Goal: Information Seeking & Learning: Learn about a topic

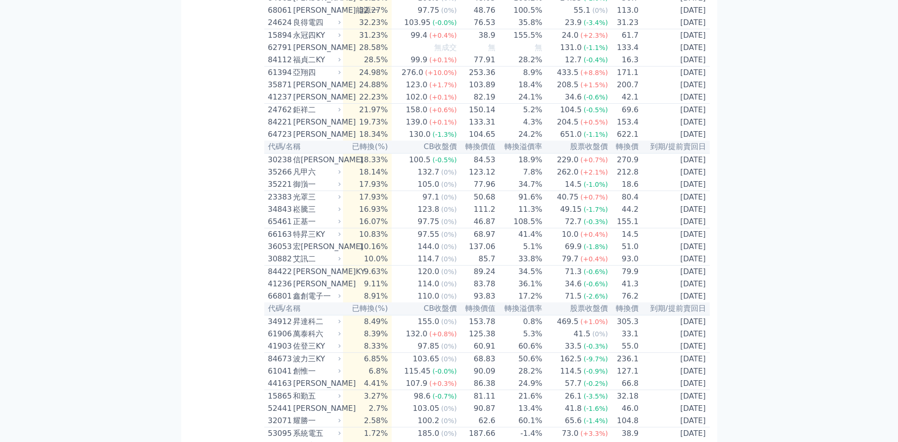
scroll to position [1558, 0]
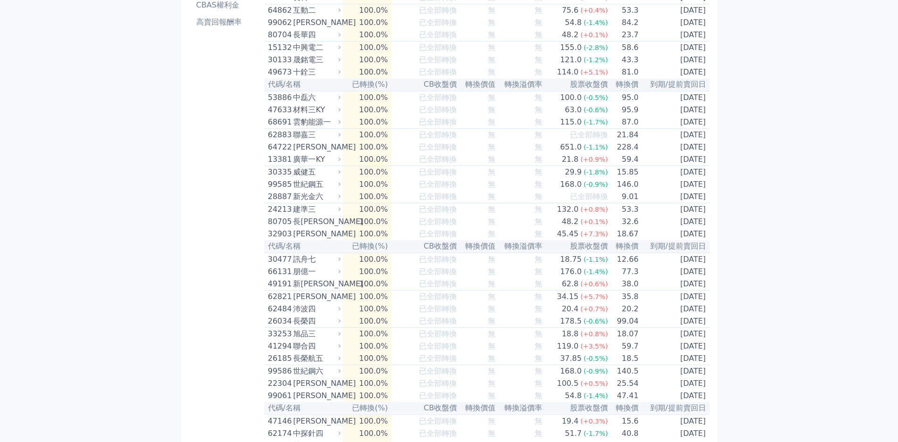
scroll to position [0, 0]
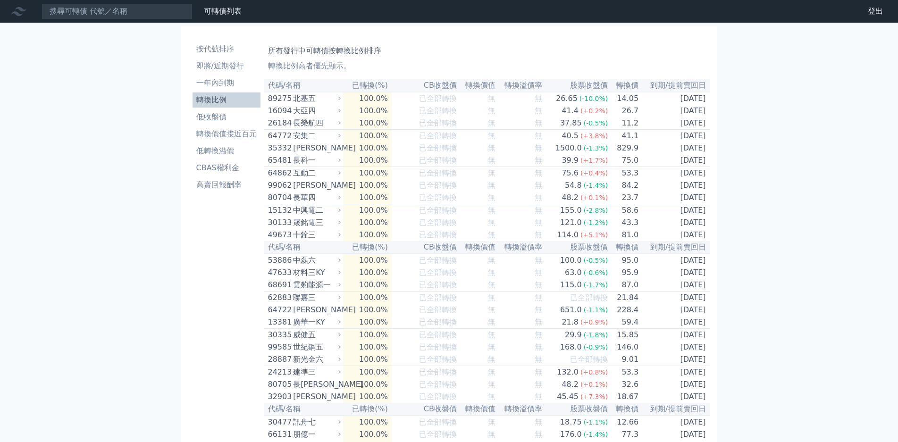
click at [0, 0] on icon at bounding box center [0, 0] width 0 height 0
click at [0, 0] on div at bounding box center [0, 0] width 0 height 0
click at [211, 128] on li "轉換價值接近百元" at bounding box center [227, 133] width 68 height 11
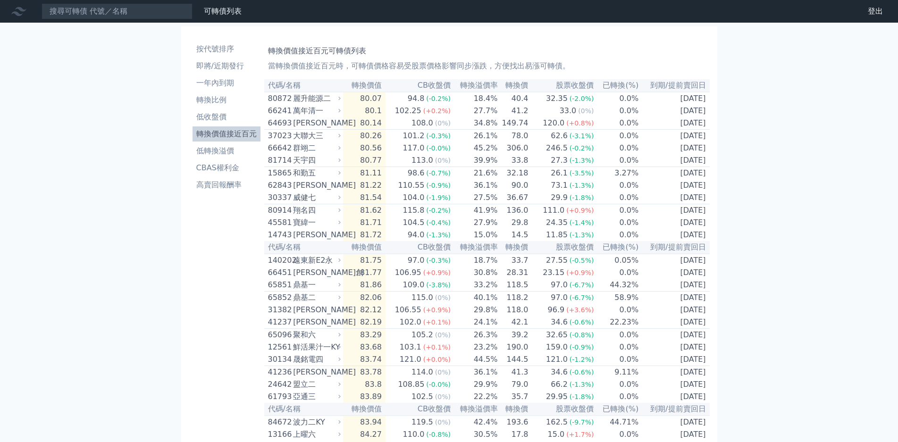
click at [458, 92] on th "轉換溢價率" at bounding box center [474, 85] width 47 height 13
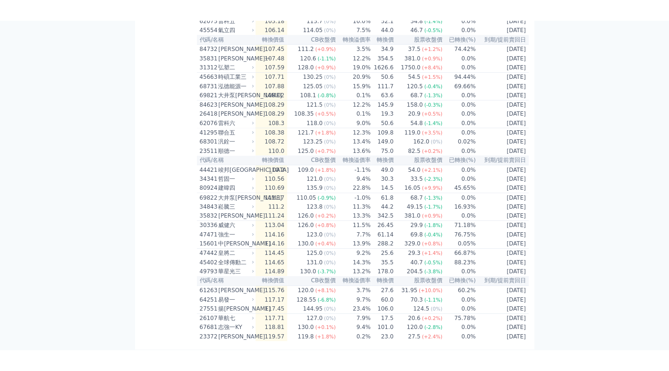
scroll to position [1694, 0]
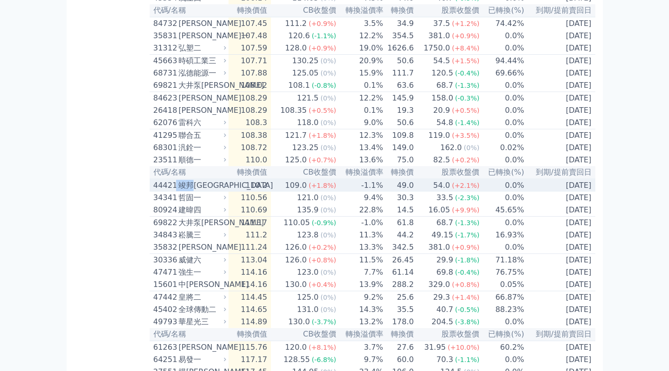
drag, startPoint x: 101, startPoint y: 215, endPoint x: 116, endPoint y: 215, distance: 15.1
click at [153, 191] on div "44421 竣邦[GEOGRAPHIC_DATA]" at bounding box center [187, 185] width 69 height 11
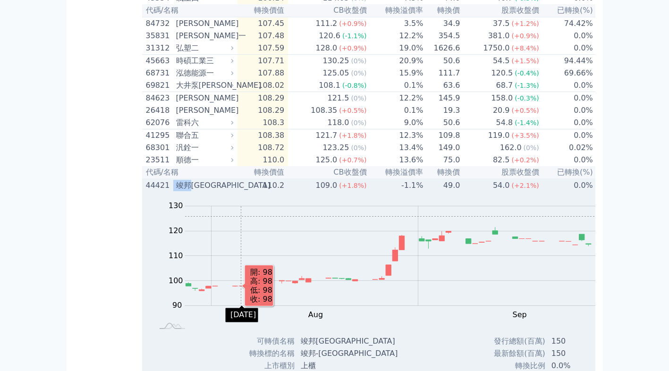
copy div "竣邦"
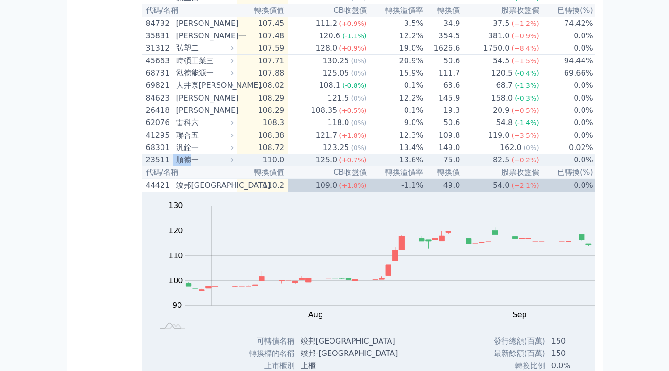
drag, startPoint x: 101, startPoint y: 193, endPoint x: 115, endPoint y: 194, distance: 14.2
click at [146, 166] on div "23511 [PERSON_NAME]" at bounding box center [188, 159] width 84 height 11
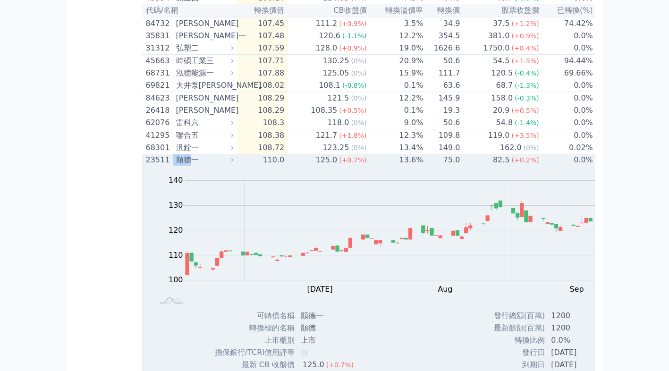
copy div "順德"
click at [176, 166] on div "順德一" at bounding box center [204, 159] width 56 height 11
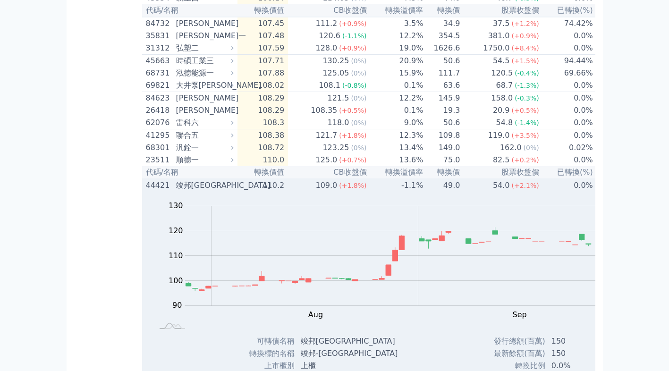
click at [146, 191] on div "44421" at bounding box center [160, 185] width 28 height 11
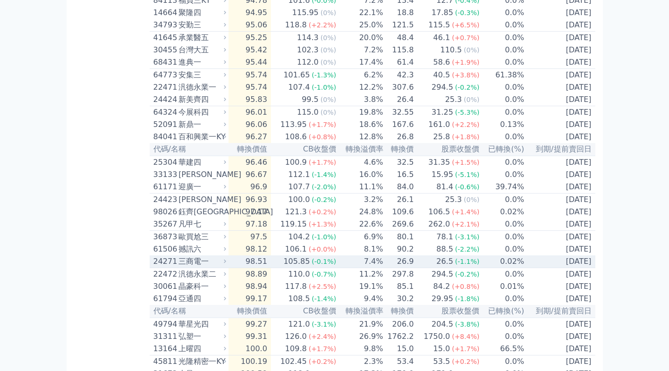
scroll to position [916, 0]
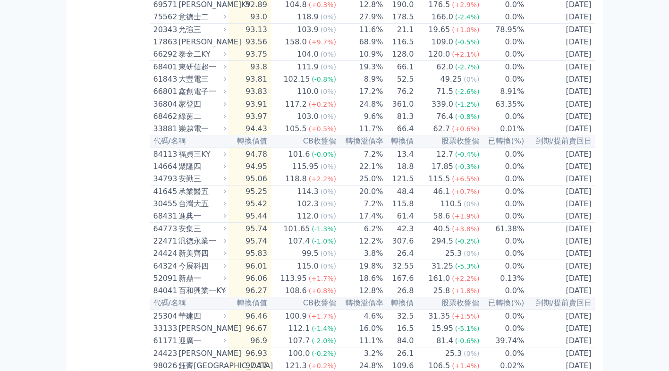
scroll to position [916, 0]
click at [30, 281] on div "可轉債列表 財務數據 可轉債列表 財務數據 登出 登出 按代號排序 即將/近期發行 一年內到期 轉換比例 低收盤價 轉換價值接近百元 低轉換溢價" at bounding box center [334, 146] width 669 height 2125
click at [18, 341] on div "可轉債列表 財務數據 可轉債列表 財務數據 登出 登出 按代號排序 即將/近期發行 一年內到期 轉換比例 低收盤價 轉換價值接近百元 低轉換溢價" at bounding box center [334, 146] width 669 height 2125
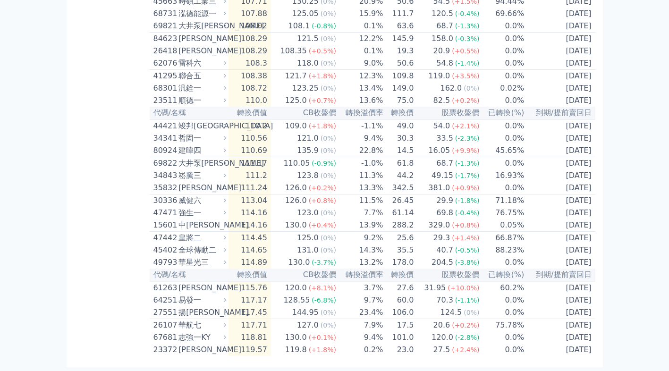
scroll to position [1766, 0]
